Goal: Information Seeking & Learning: Learn about a topic

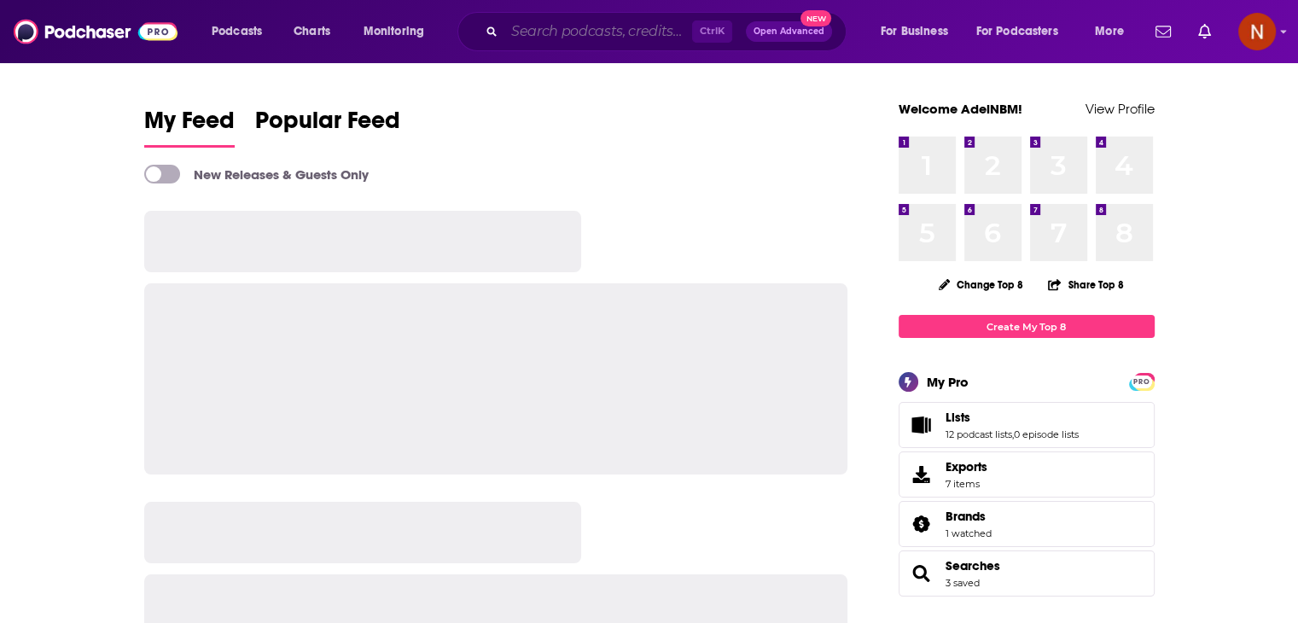
click at [537, 23] on input "Search podcasts, credits, & more..." at bounding box center [598, 31] width 188 height 27
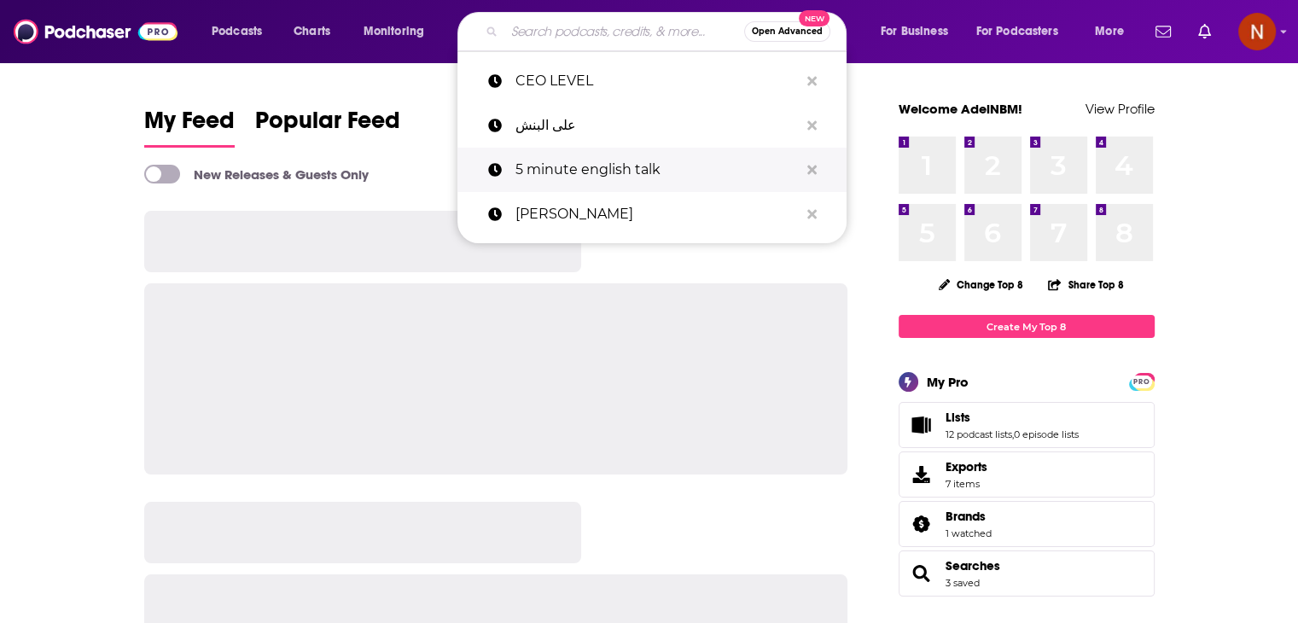
click at [579, 165] on p "5 minute english talk" at bounding box center [657, 170] width 283 height 44
type input "5 minute english talk"
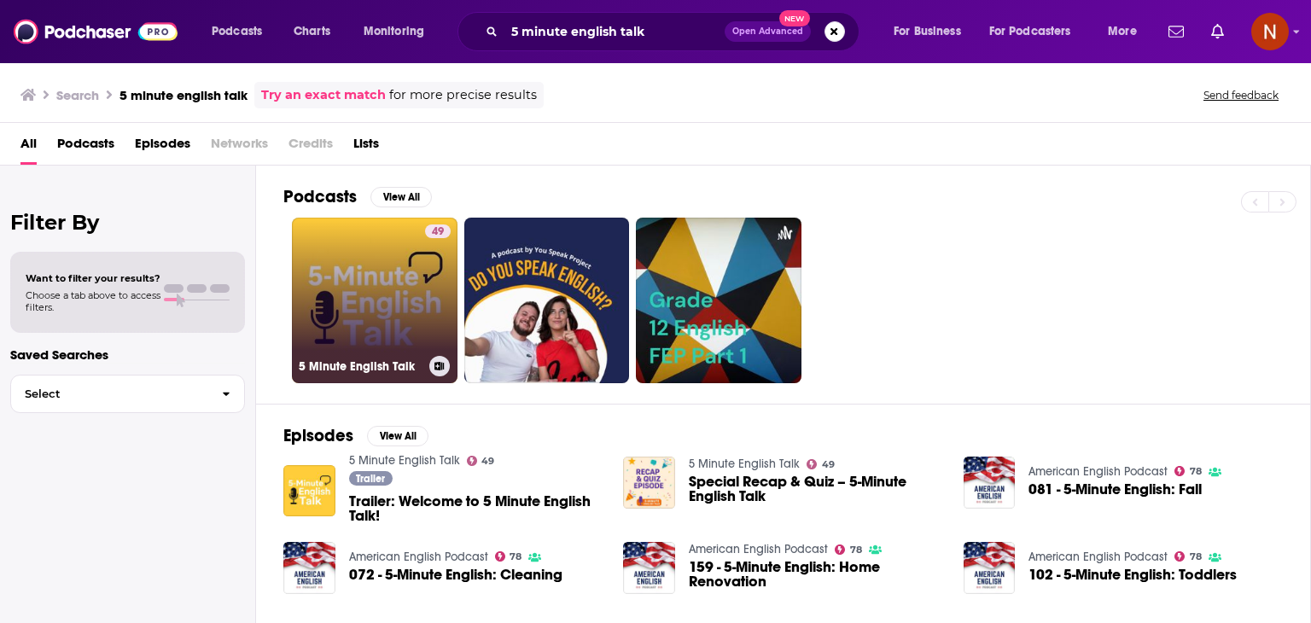
click at [364, 283] on link "49 5 Minute English Talk" at bounding box center [375, 301] width 166 height 166
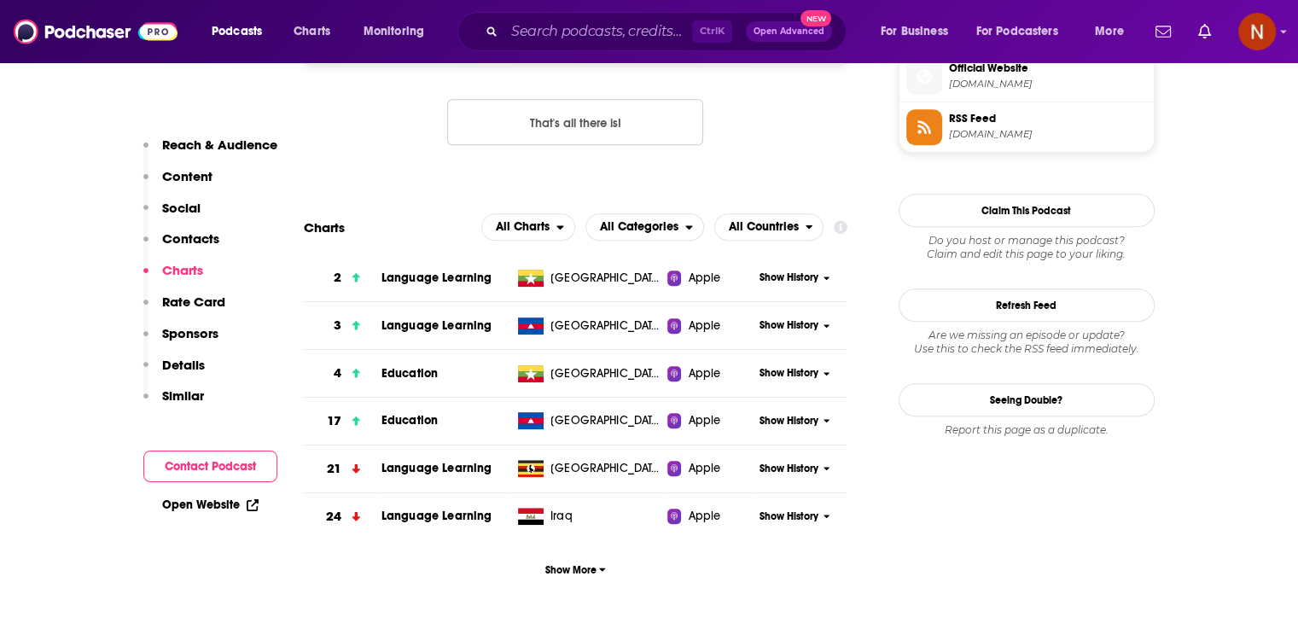
scroll to position [1427, 0]
click at [590, 564] on span "Show More" at bounding box center [575, 570] width 61 height 12
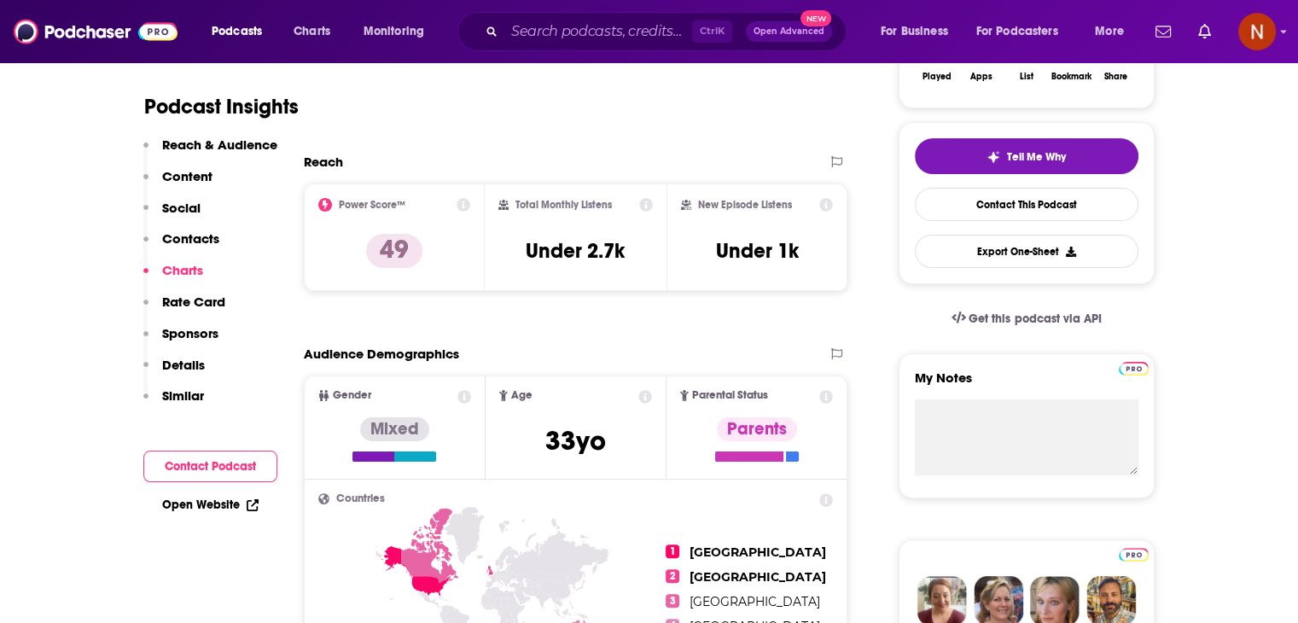
scroll to position [0, 0]
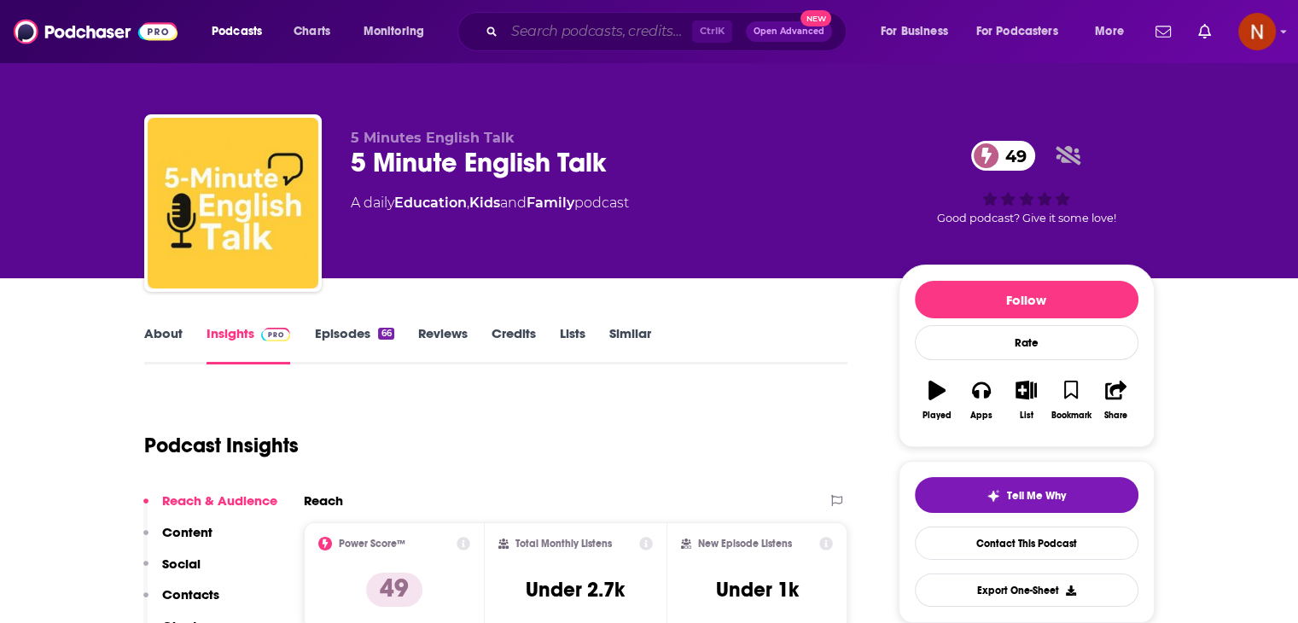
click at [627, 19] on input "Search podcasts, credits, & more..." at bounding box center [598, 31] width 188 height 27
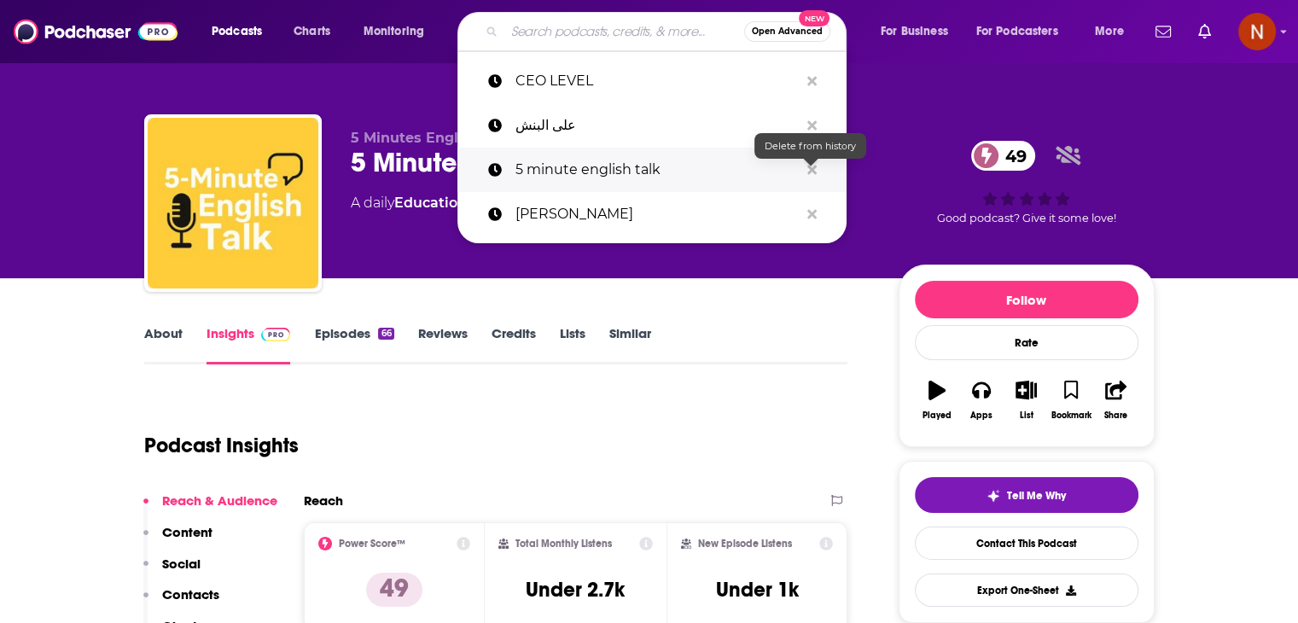
click at [808, 168] on icon "Search podcasts, credits, & more..." at bounding box center [812, 170] width 9 height 14
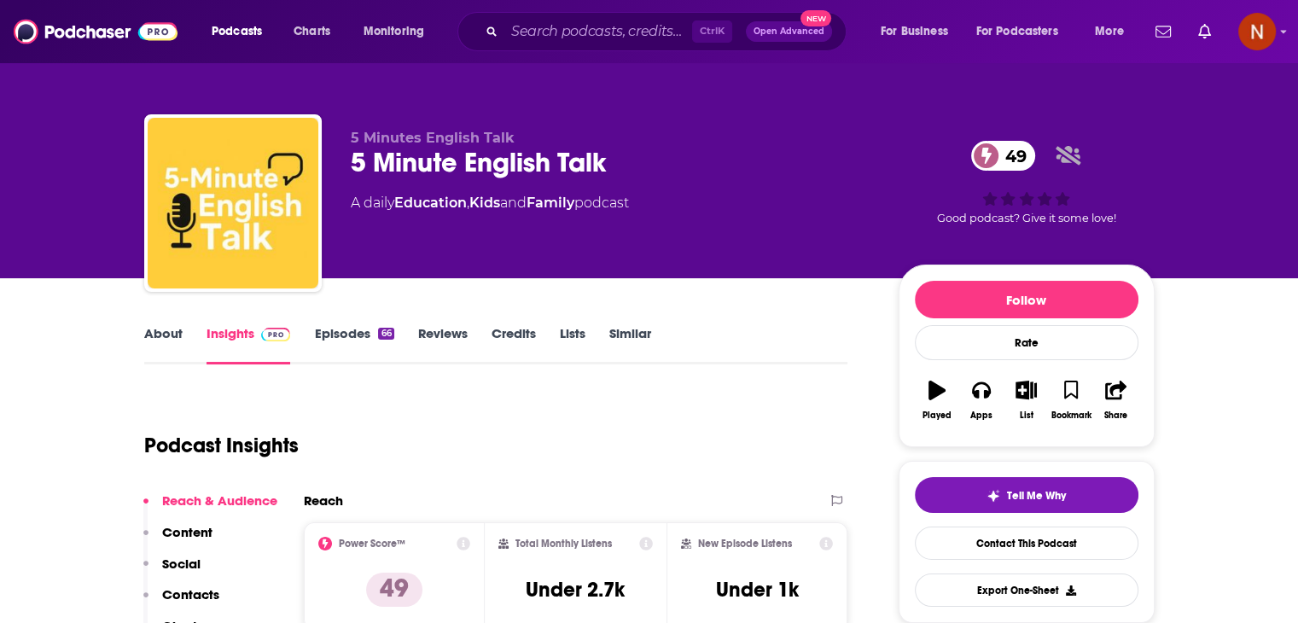
click at [551, 46] on div "Ctrl K Open Advanced New" at bounding box center [652, 31] width 389 height 39
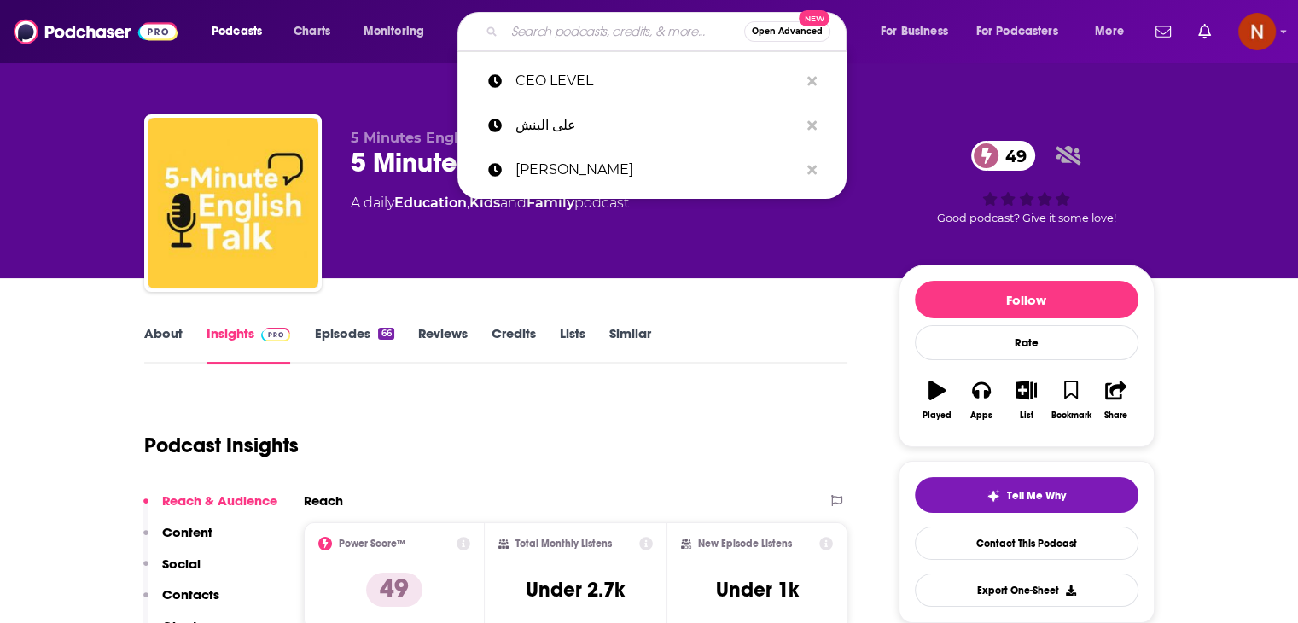
click at [560, 32] on input "Search podcasts, credits, & more..." at bounding box center [624, 31] width 240 height 27
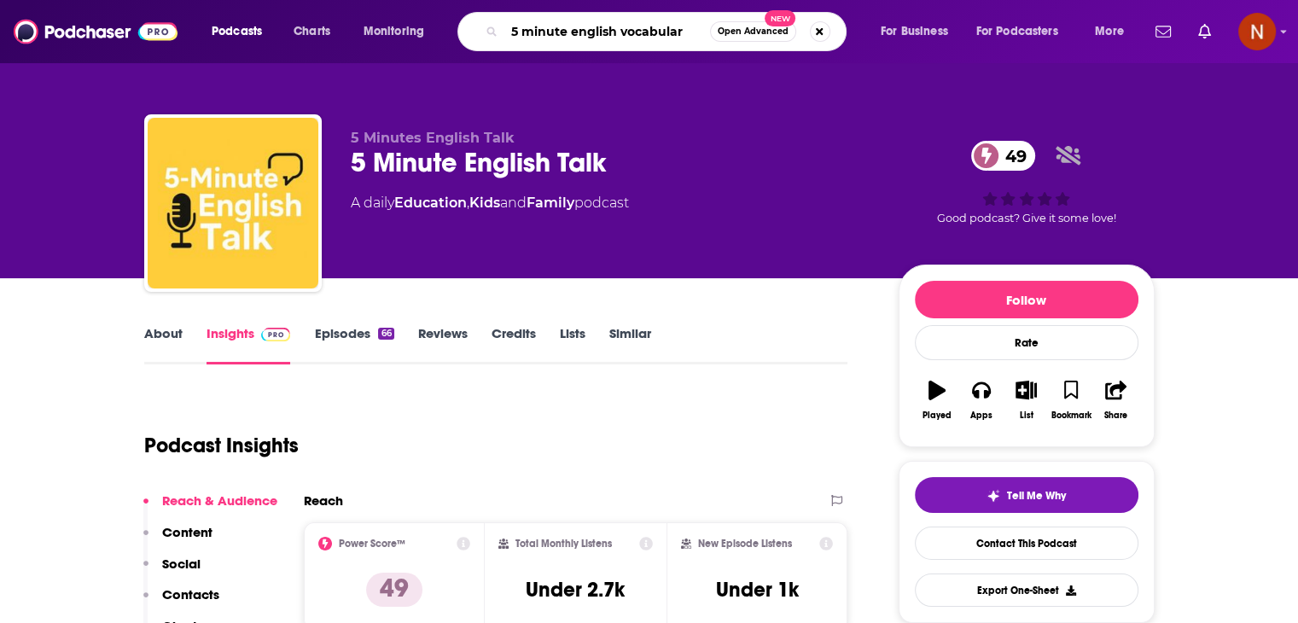
type input "5 minute english vocabulary"
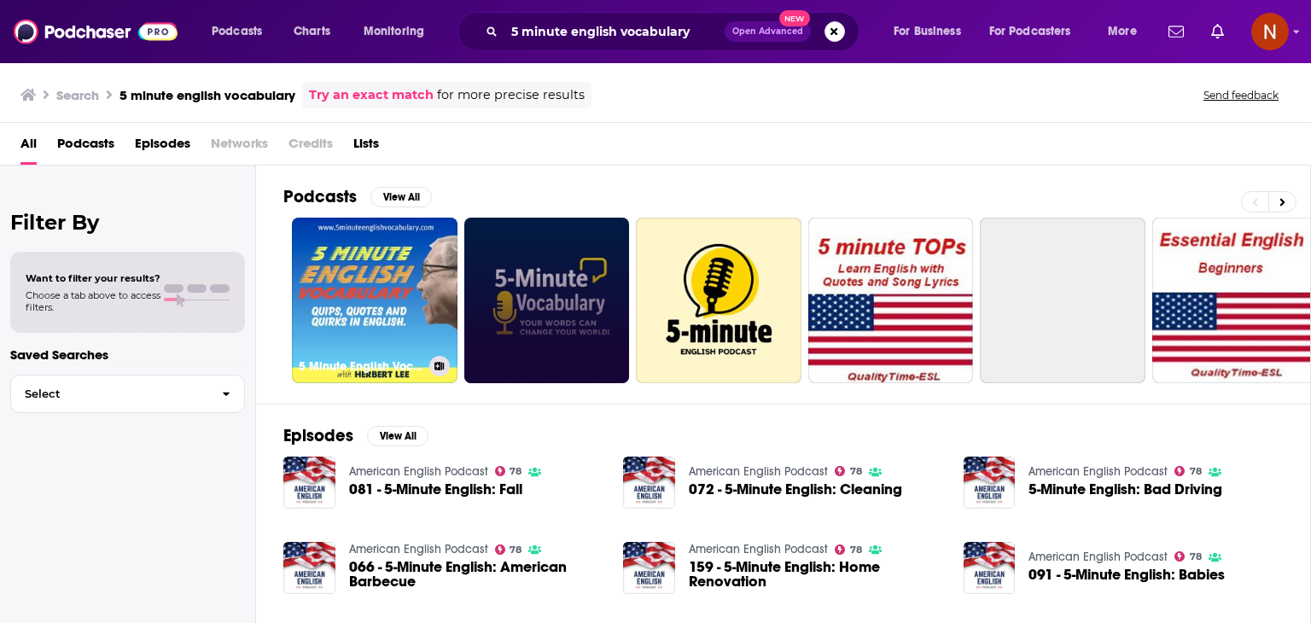
click at [522, 265] on link at bounding box center [547, 301] width 166 height 166
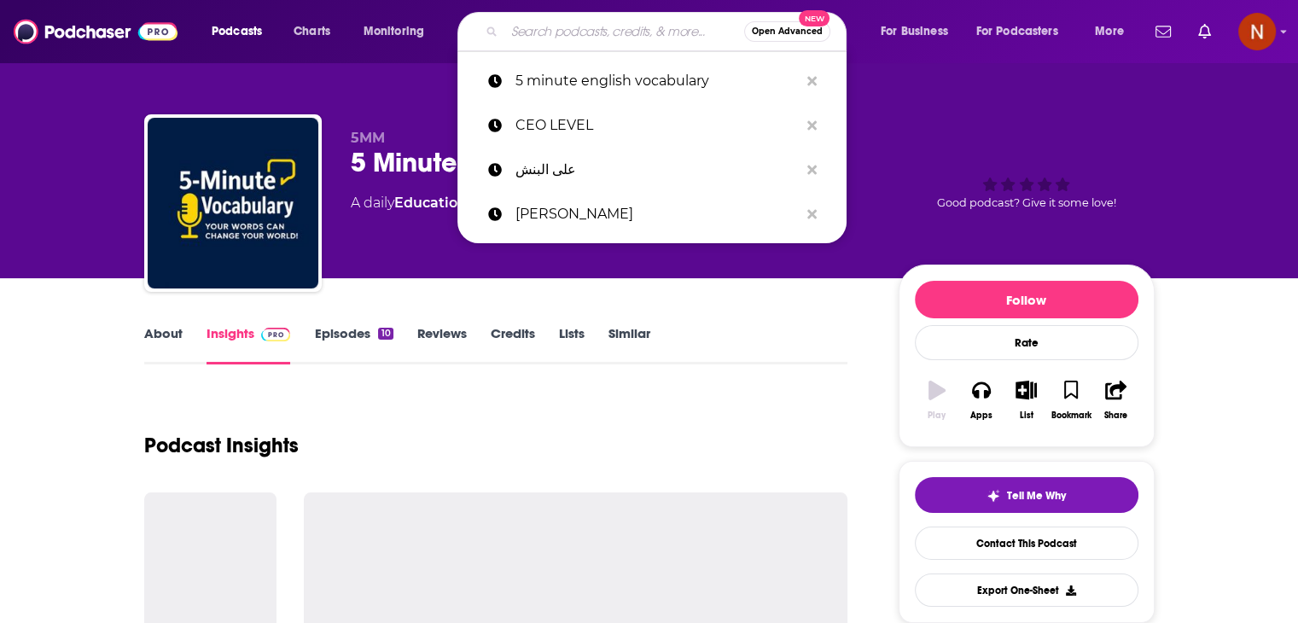
click at [623, 38] on input "Search podcasts, credits, & more..." at bounding box center [624, 31] width 240 height 27
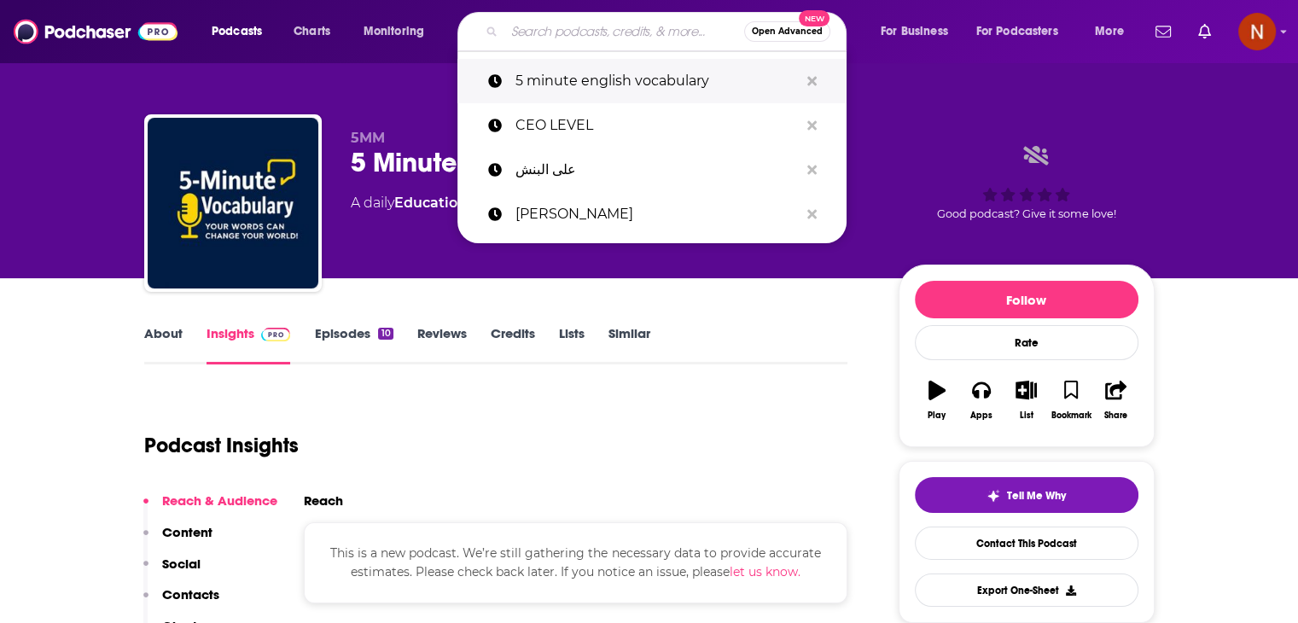
click at [789, 86] on p "5 minute english vocabulary" at bounding box center [657, 81] width 283 height 44
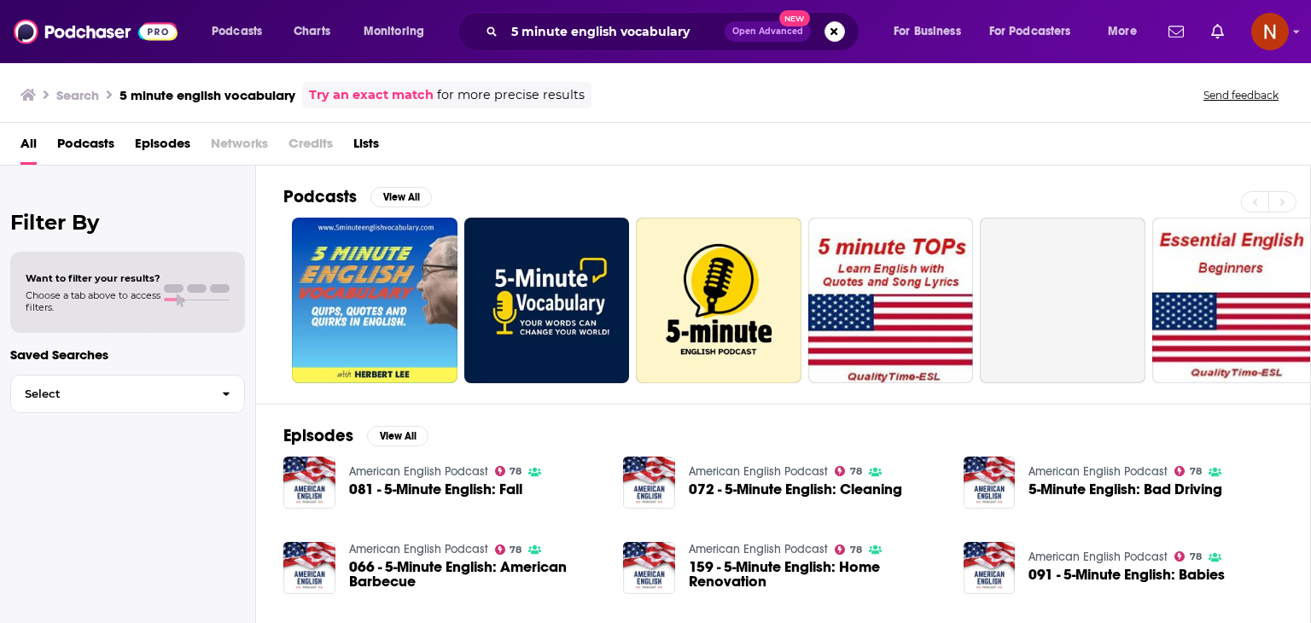
click at [789, 86] on div "Search 5 minute english vocabulary Try an exact match for more precise results …" at bounding box center [651, 95] width 1263 height 26
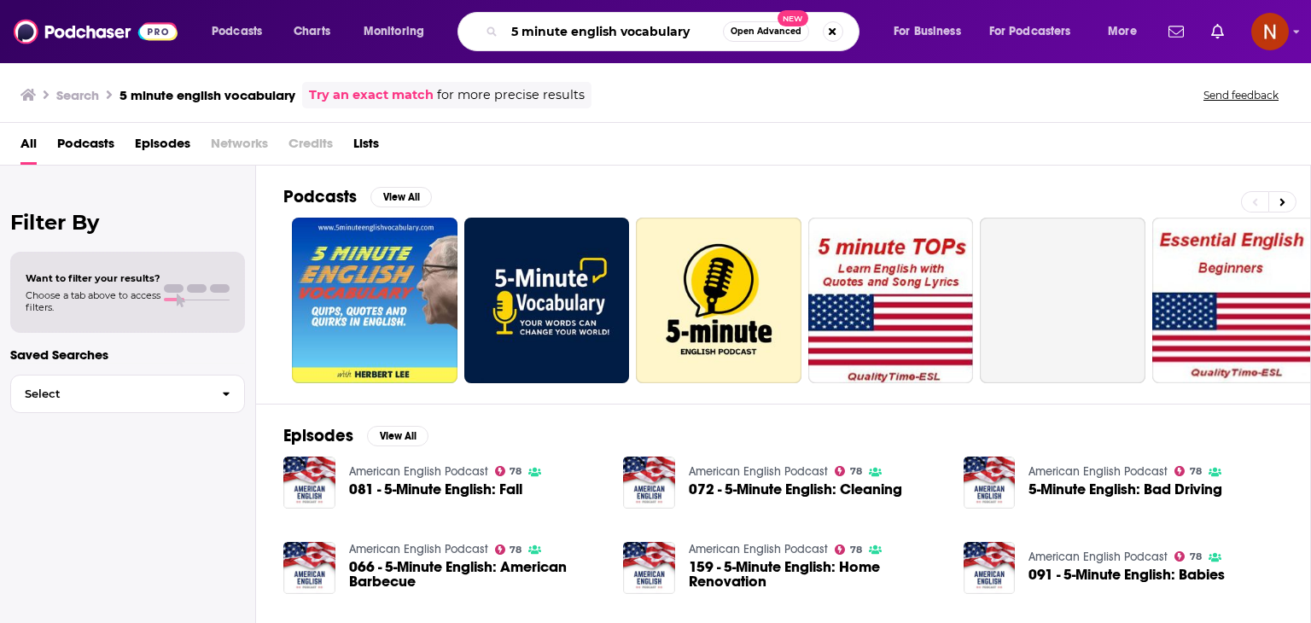
click at [619, 31] on input "5 minute english vocabulary" at bounding box center [613, 31] width 219 height 27
click at [837, 34] on button "Search podcasts, credits, & more..." at bounding box center [833, 31] width 20 height 20
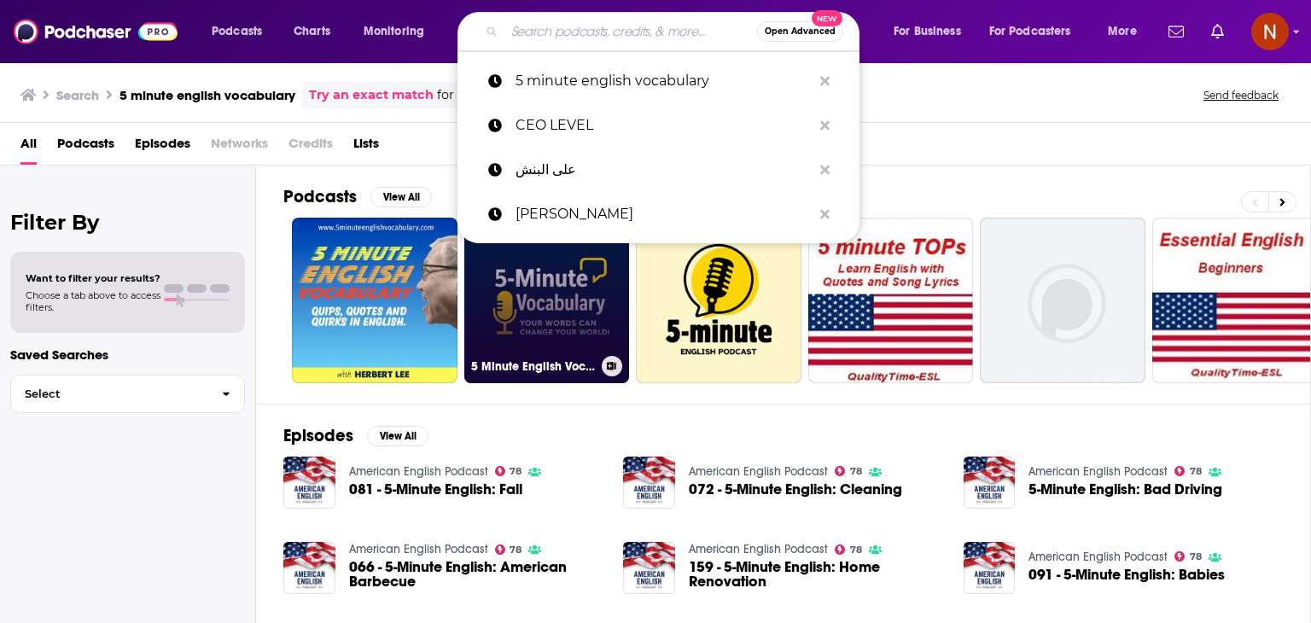
click at [594, 294] on link "5 Minute English Vocabulary Show" at bounding box center [547, 301] width 166 height 166
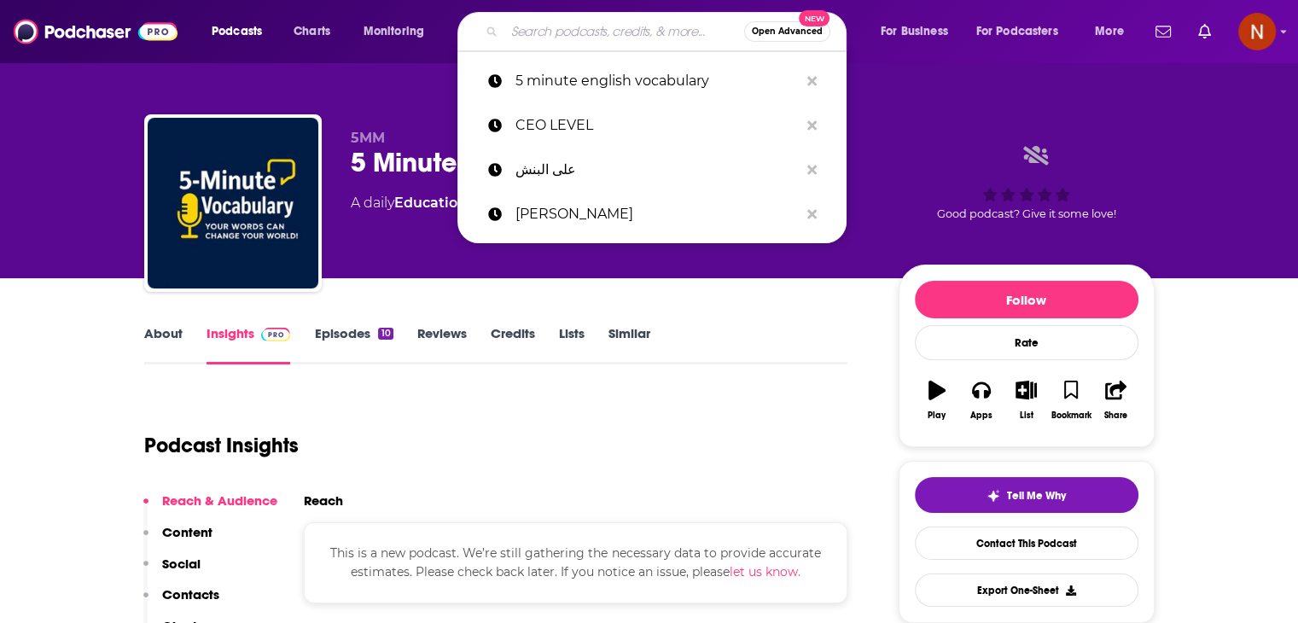
click at [630, 35] on input "Search podcasts, credits, & more..." at bounding box center [624, 31] width 240 height 27
click at [813, 83] on icon "Search podcasts, credits, & more..." at bounding box center [812, 80] width 9 height 9
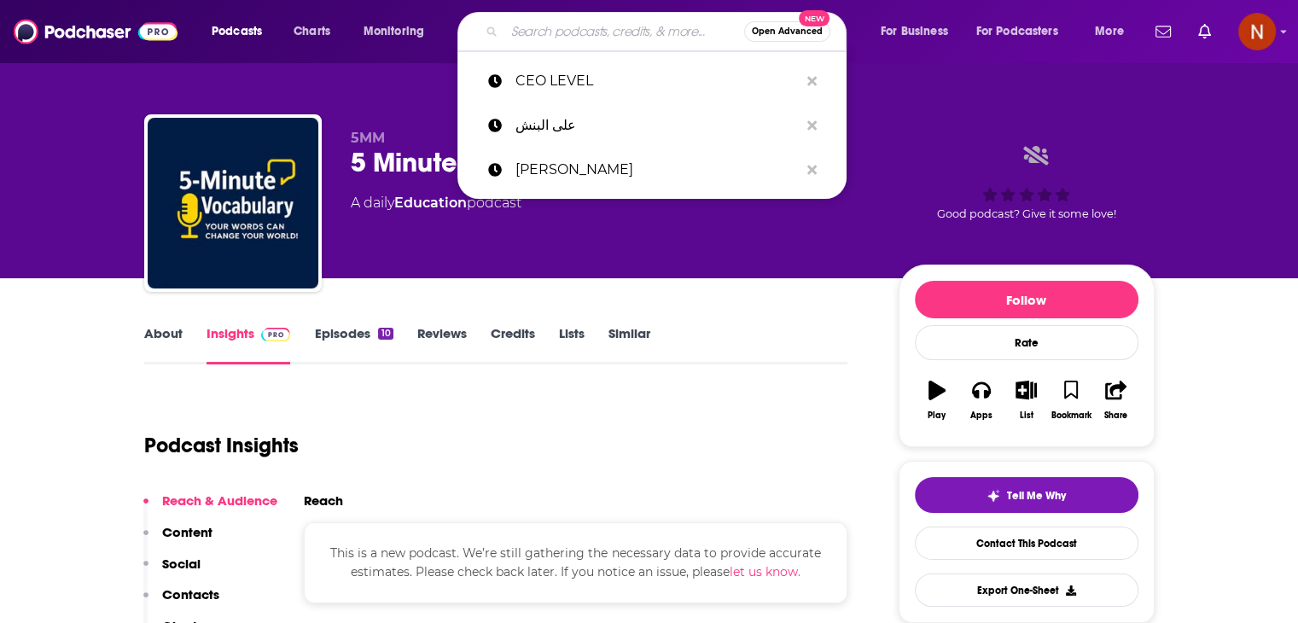
click at [889, 115] on div "5MM 5 Minute English Vocabulary Show A daily Education podcast Good podcast? Gi…" at bounding box center [649, 206] width 1011 height 184
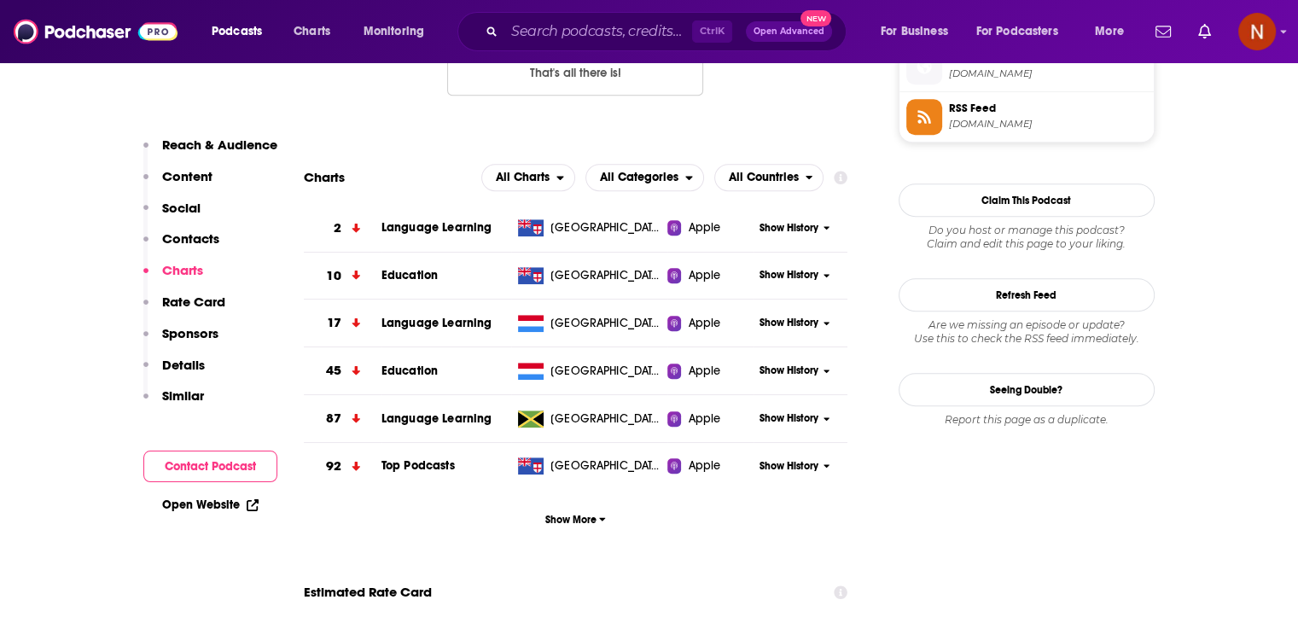
scroll to position [1443, 0]
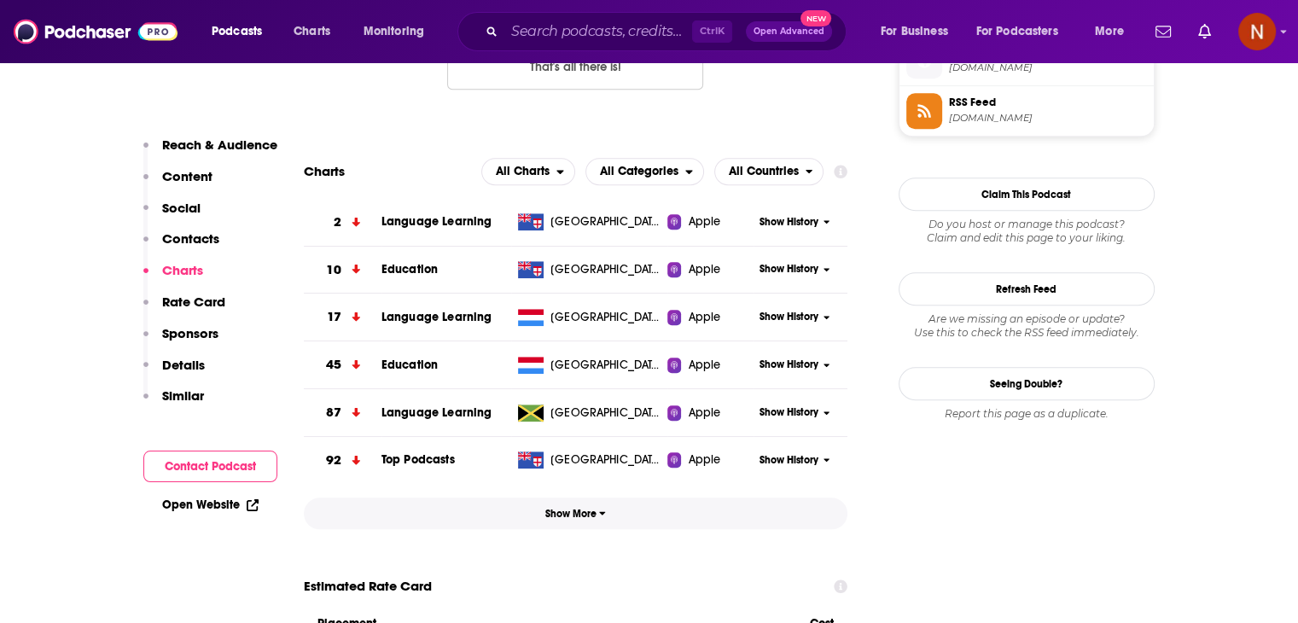
click at [591, 510] on span "Show More" at bounding box center [575, 514] width 61 height 12
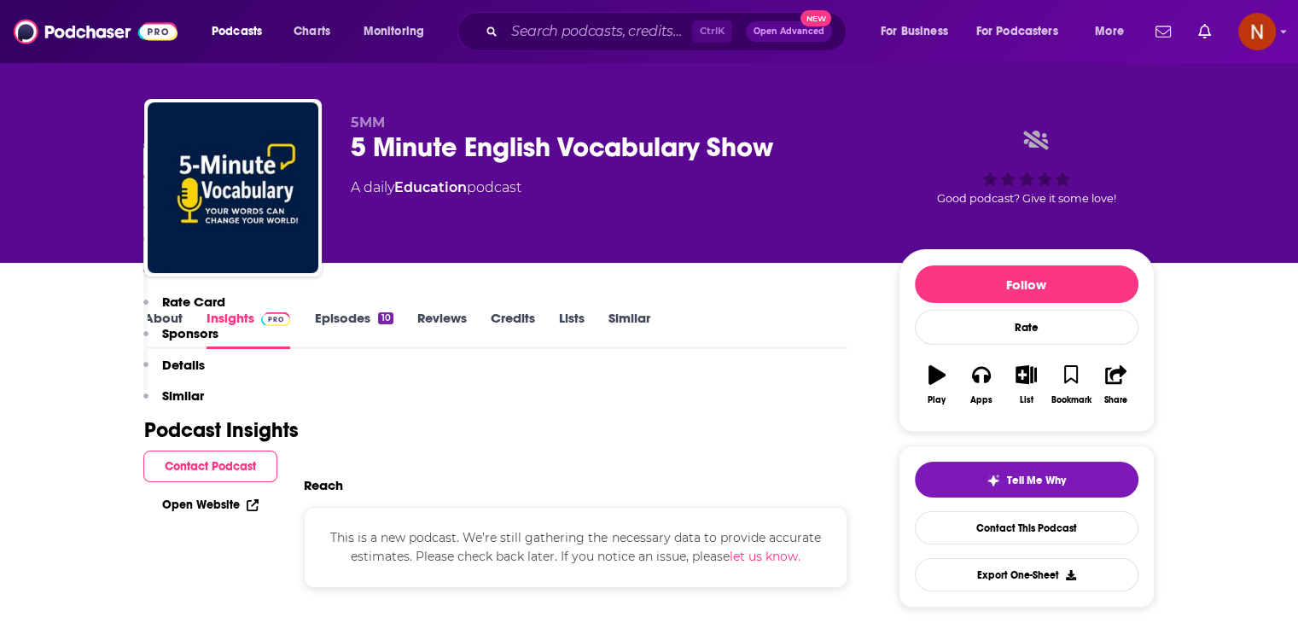
scroll to position [0, 0]
